Goal: Task Accomplishment & Management: Manage account settings

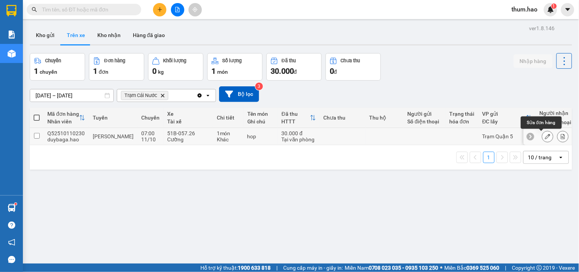
click at [542, 132] on button at bounding box center [547, 136] width 11 height 13
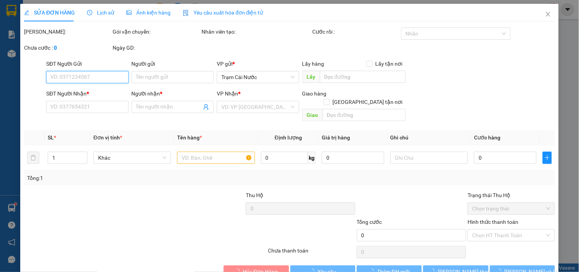
type input "0949034370"
type input "BS BIẾT"
type input "30.000"
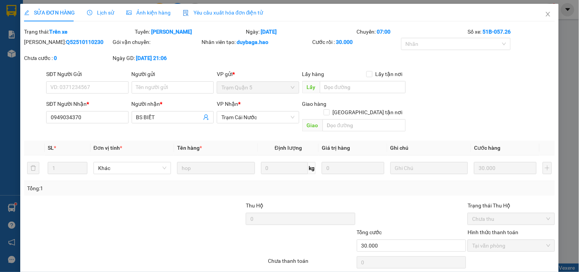
click at [140, 11] on span "Ảnh kiện hàng" at bounding box center [148, 13] width 44 height 6
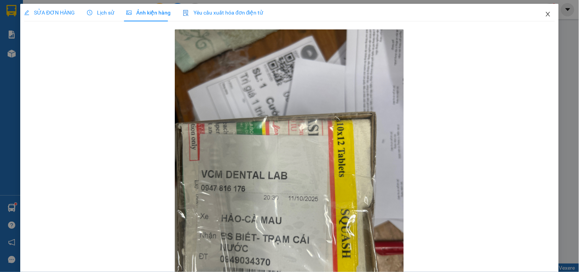
click at [545, 15] on icon "close" at bounding box center [548, 14] width 6 height 6
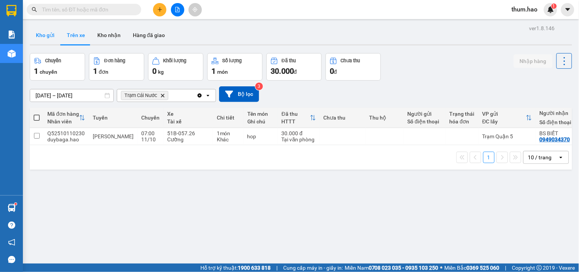
click at [45, 36] on button "Kho gửi" at bounding box center [45, 35] width 31 height 18
